Goal: Check status: Check status

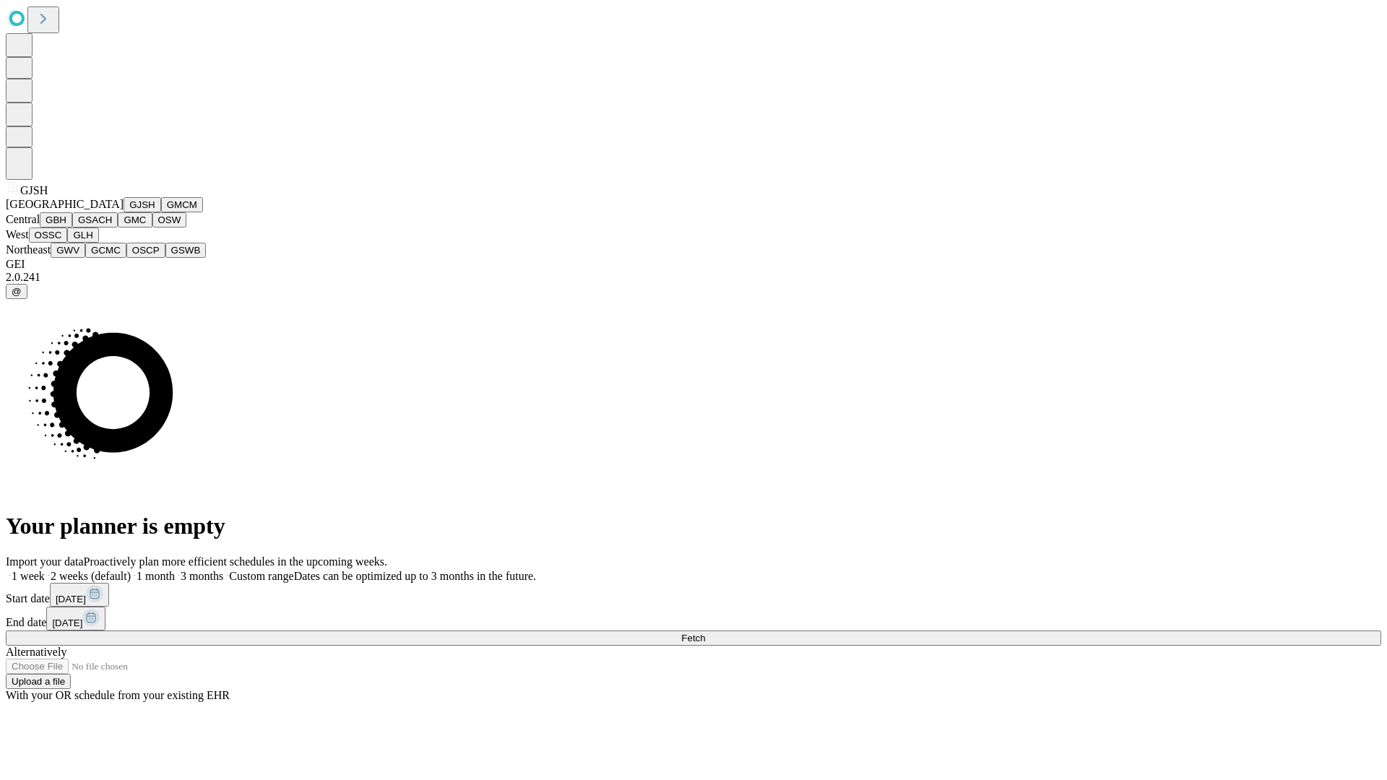
click at [124, 212] on button "GJSH" at bounding box center [143, 204] width 38 height 15
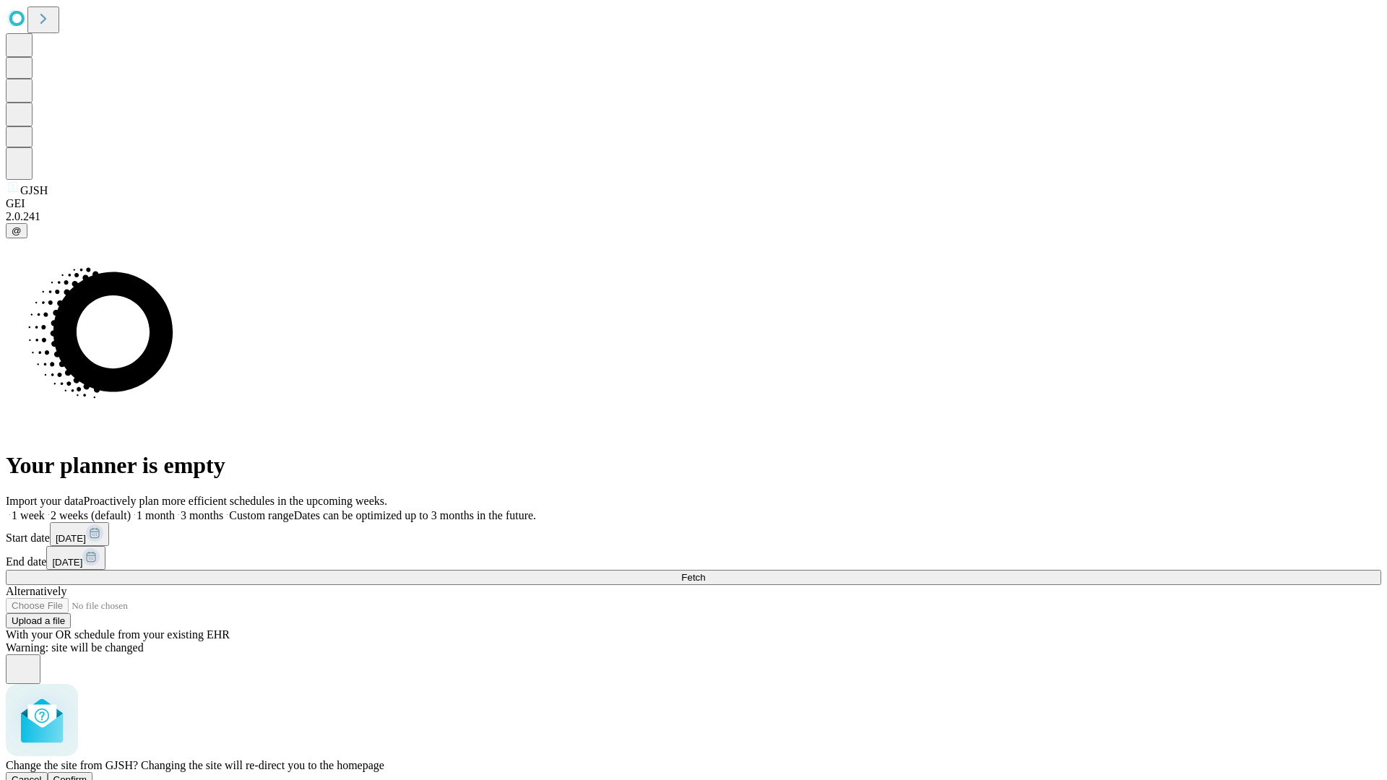
click at [87, 774] on span "Confirm" at bounding box center [70, 779] width 34 height 11
click at [131, 509] on label "2 weeks (default)" at bounding box center [88, 515] width 86 height 12
click at [705, 572] on span "Fetch" at bounding box center [693, 577] width 24 height 11
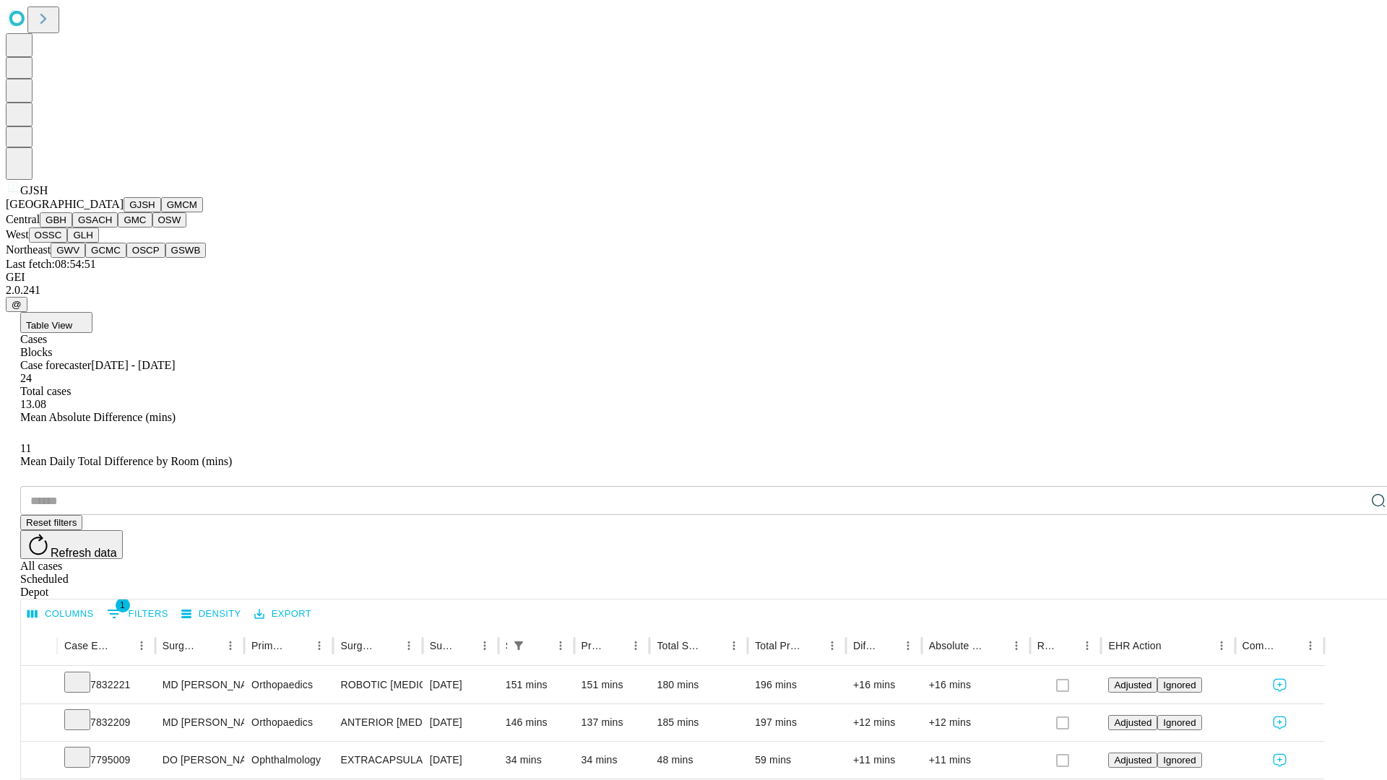
click at [161, 212] on button "GMCM" at bounding box center [182, 204] width 42 height 15
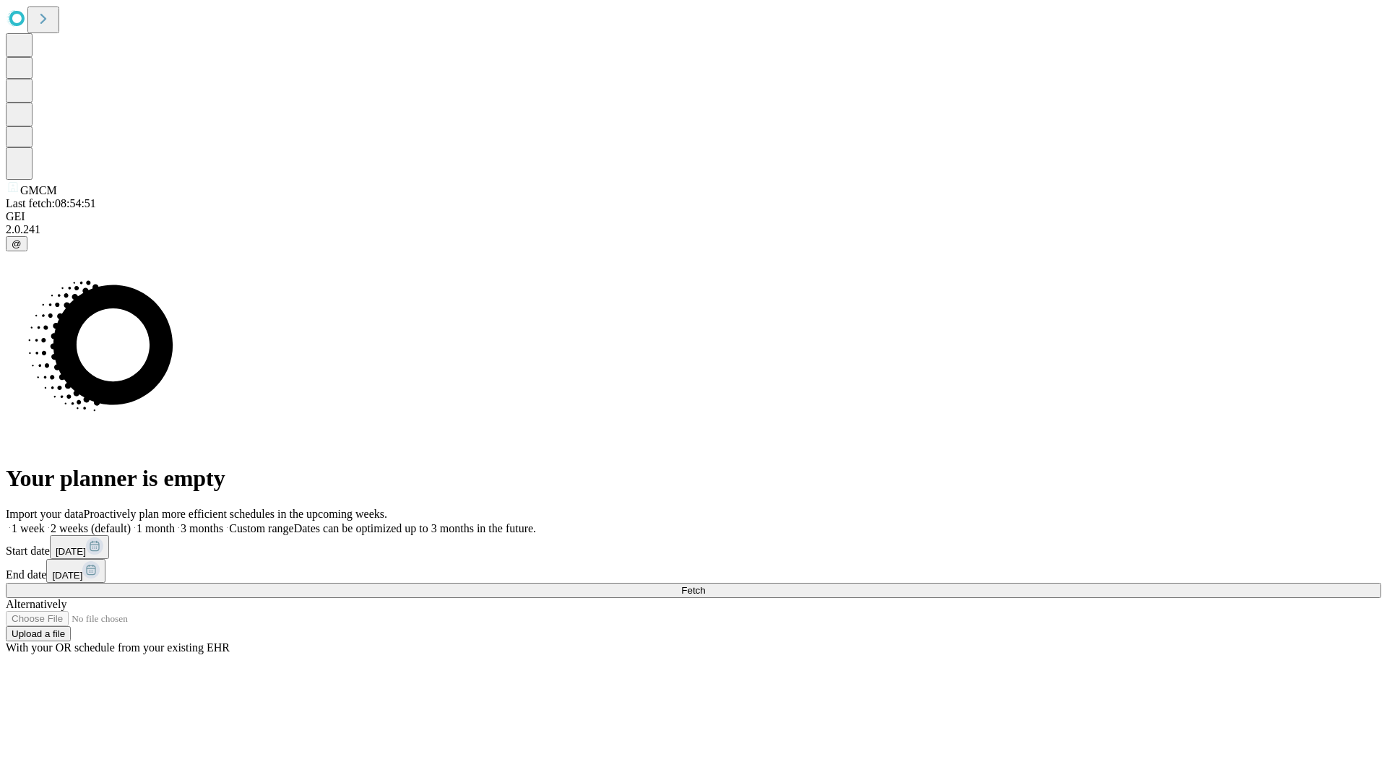
click at [131, 522] on label "2 weeks (default)" at bounding box center [88, 528] width 86 height 12
click at [705, 585] on span "Fetch" at bounding box center [693, 590] width 24 height 11
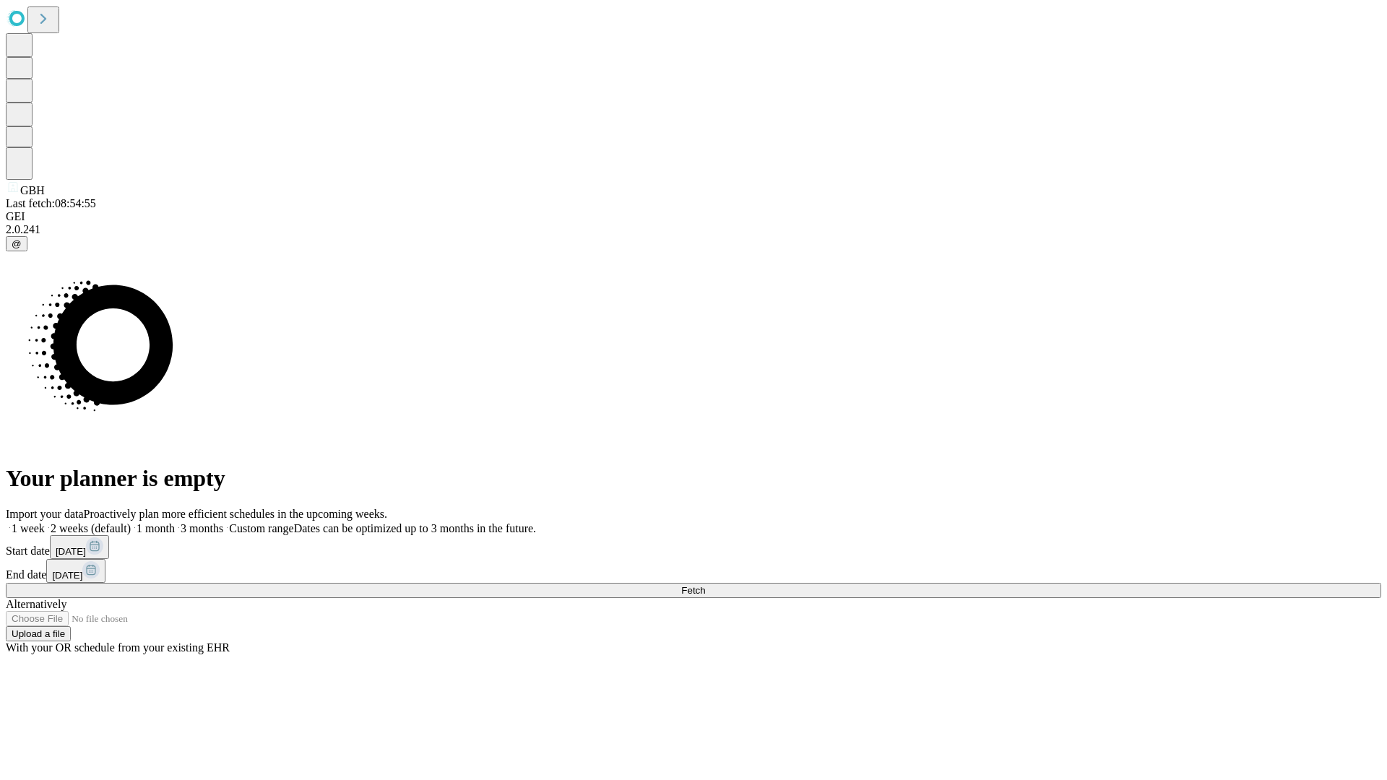
click at [131, 522] on label "2 weeks (default)" at bounding box center [88, 528] width 86 height 12
click at [705, 585] on span "Fetch" at bounding box center [693, 590] width 24 height 11
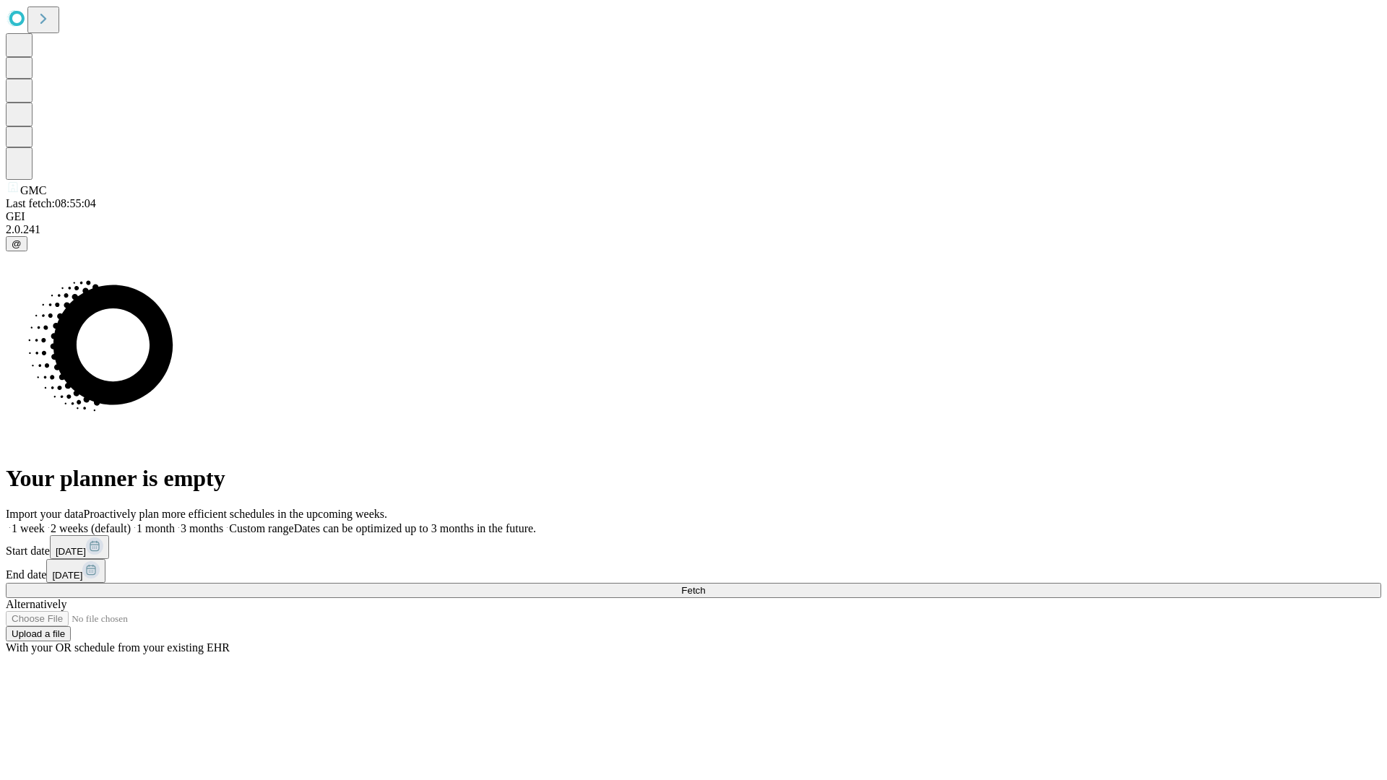
click at [131, 522] on label "2 weeks (default)" at bounding box center [88, 528] width 86 height 12
click at [705, 585] on span "Fetch" at bounding box center [693, 590] width 24 height 11
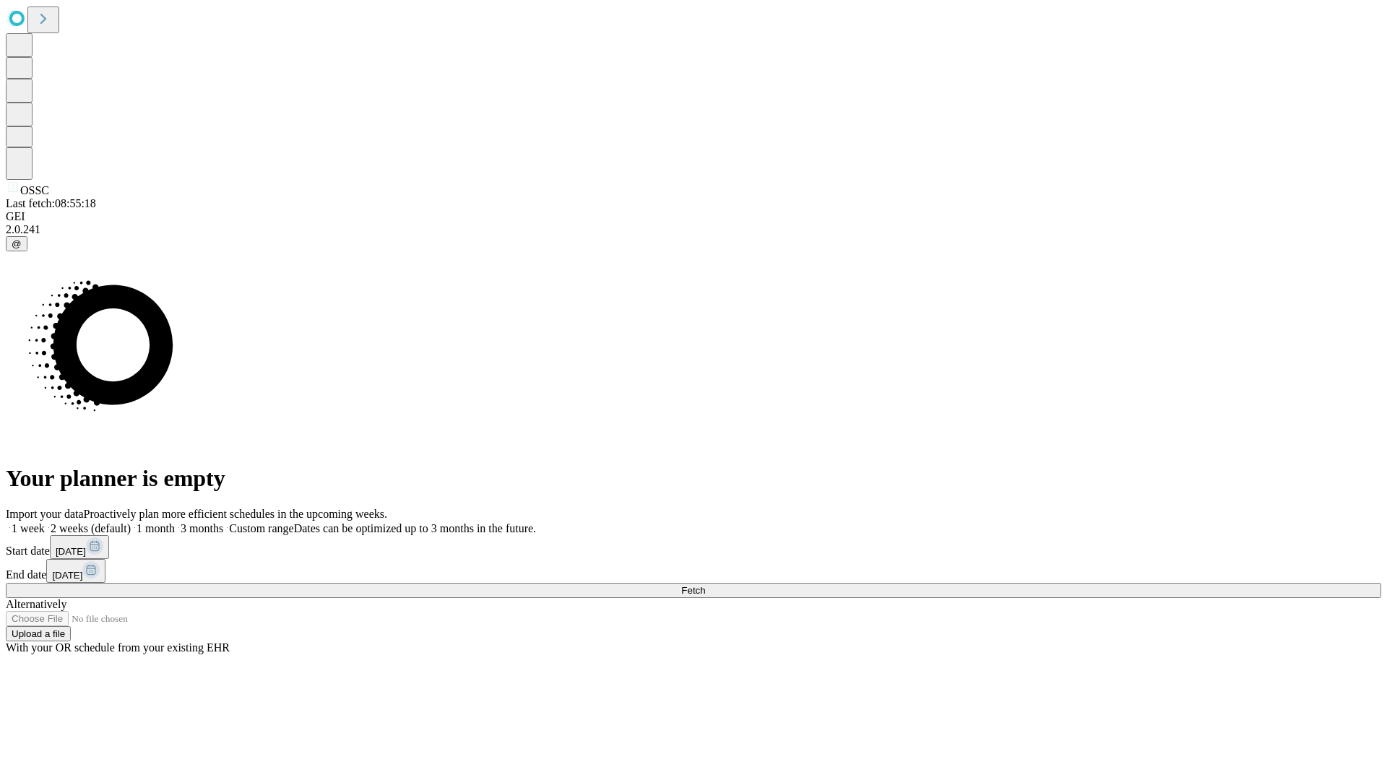
click at [131, 522] on label "2 weeks (default)" at bounding box center [88, 528] width 86 height 12
click at [705, 585] on span "Fetch" at bounding box center [693, 590] width 24 height 11
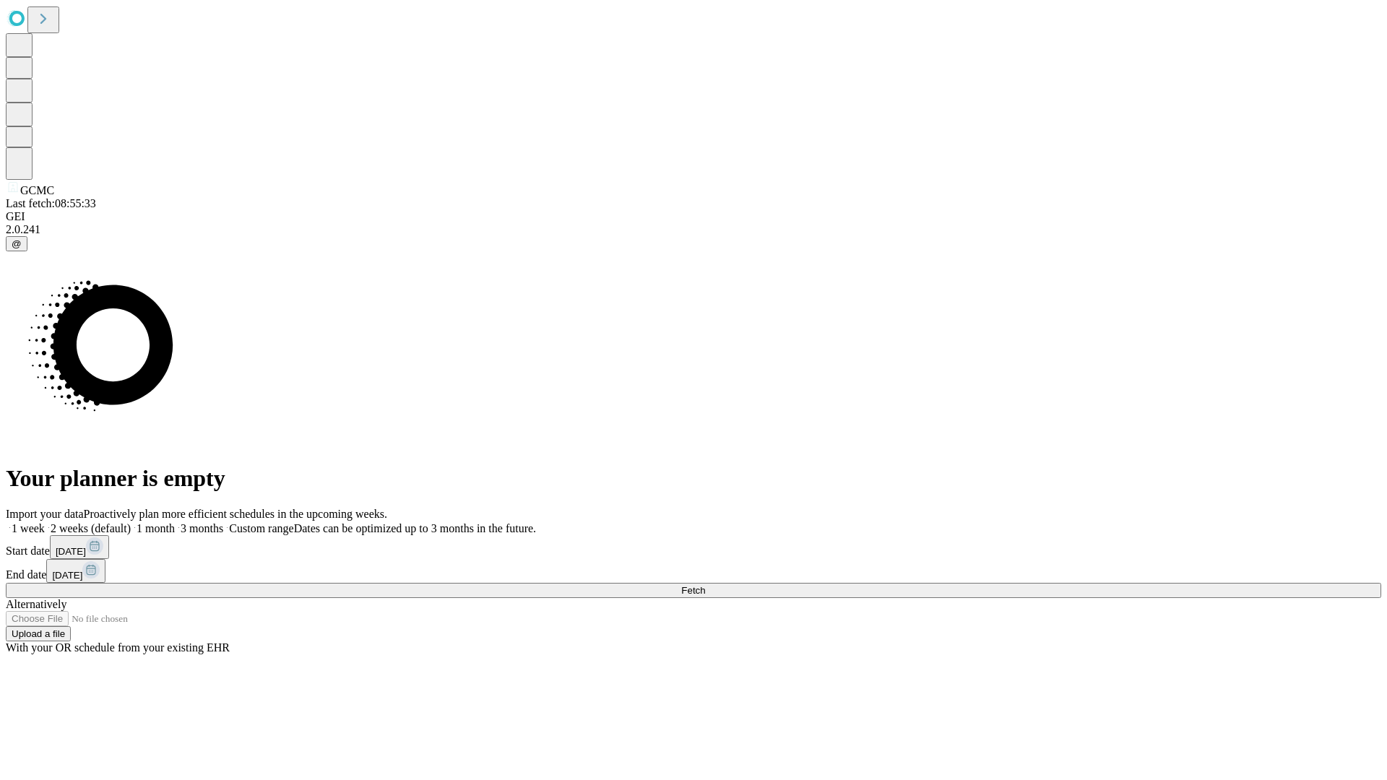
click at [705, 585] on span "Fetch" at bounding box center [693, 590] width 24 height 11
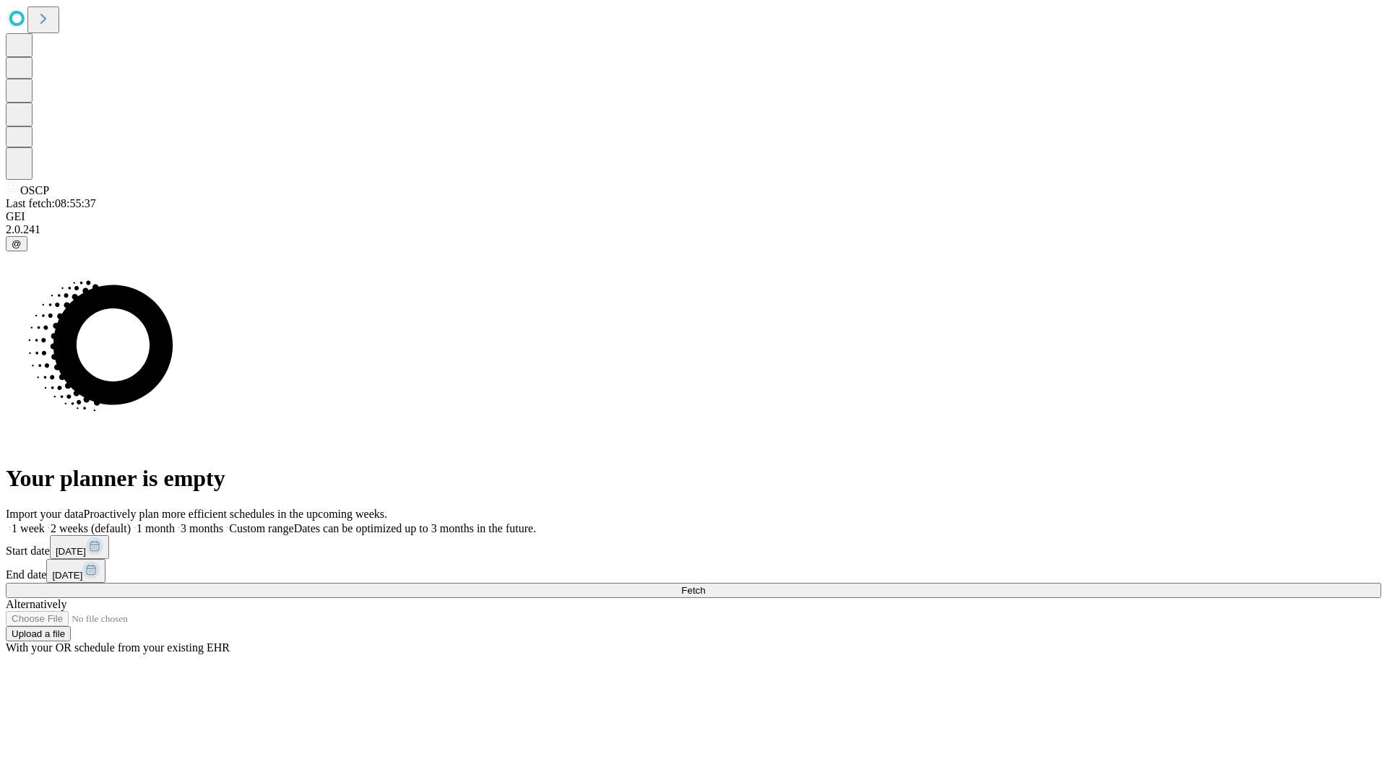
click at [131, 522] on label "2 weeks (default)" at bounding box center [88, 528] width 86 height 12
click at [705, 585] on span "Fetch" at bounding box center [693, 590] width 24 height 11
